Goal: Find specific page/section: Find specific page/section

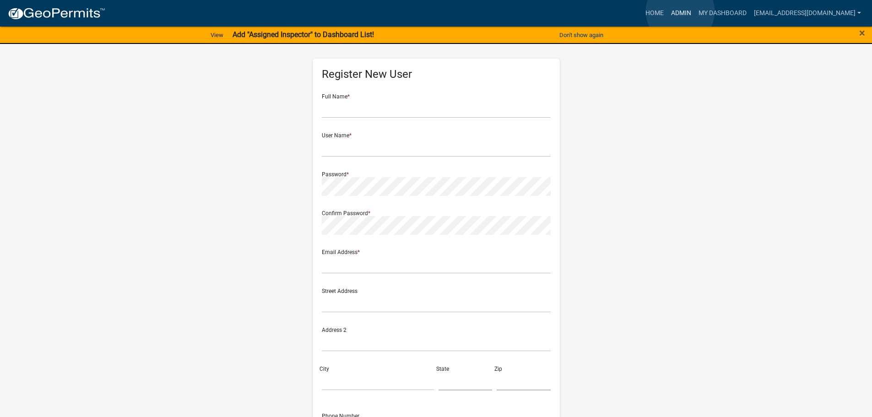
click at [680, 11] on link "Admin" at bounding box center [680, 13] width 27 height 17
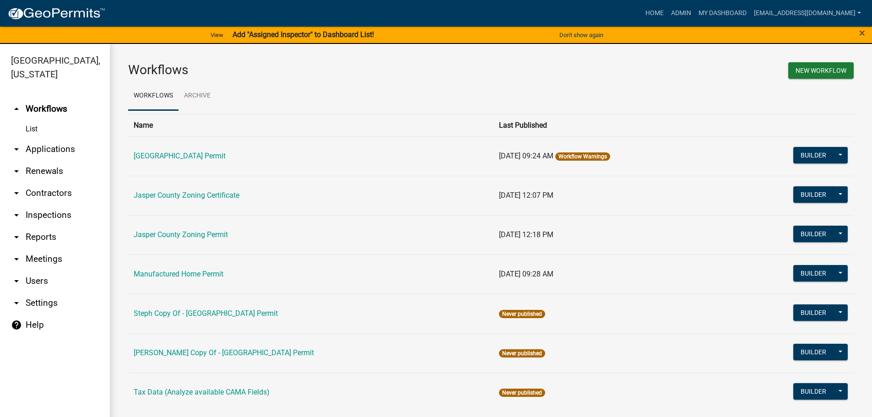
click at [42, 153] on link "arrow_drop_down Applications" at bounding box center [55, 149] width 110 height 22
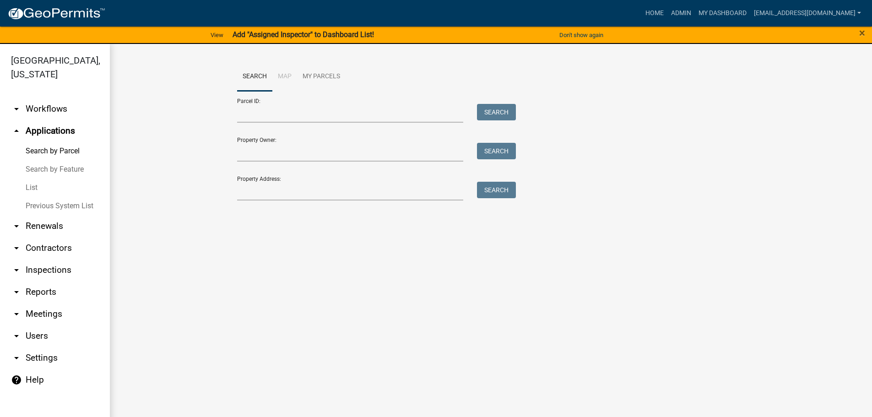
click at [30, 190] on link "List" at bounding box center [55, 187] width 110 height 18
